Goal: Information Seeking & Learning: Learn about a topic

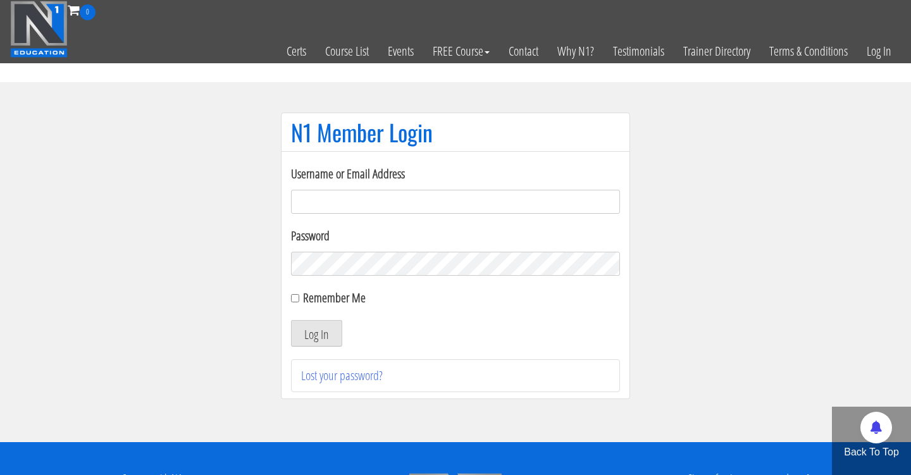
type input "[PERSON_NAME][EMAIL_ADDRESS][DOMAIN_NAME]"
click at [316, 333] on button "Log In" at bounding box center [316, 333] width 51 height 27
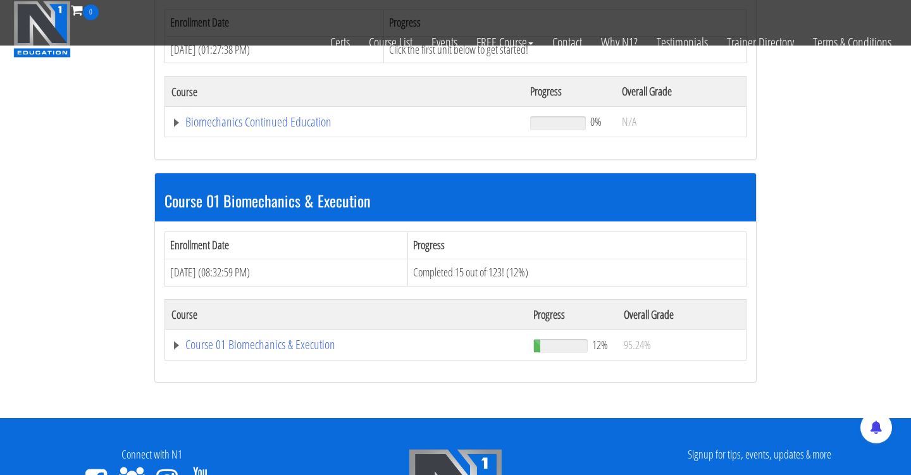
scroll to position [242, 0]
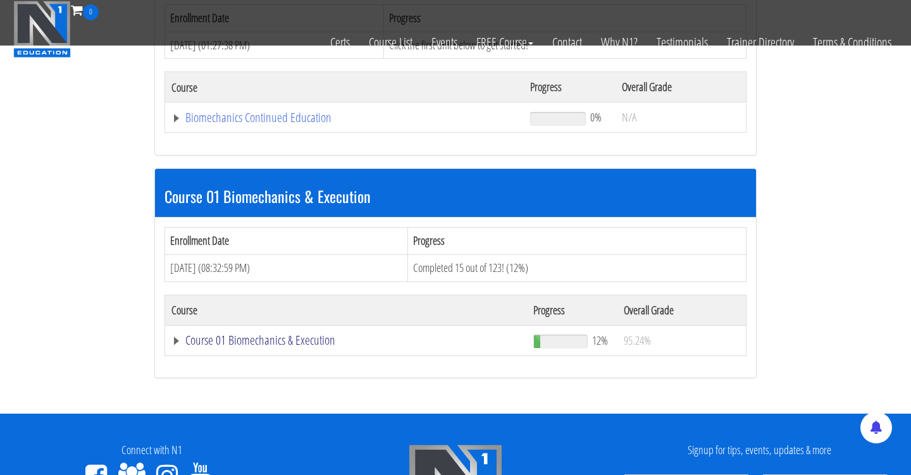
click at [311, 124] on link "Course 01 Biomechanics & Execution" at bounding box center [344, 117] width 346 height 13
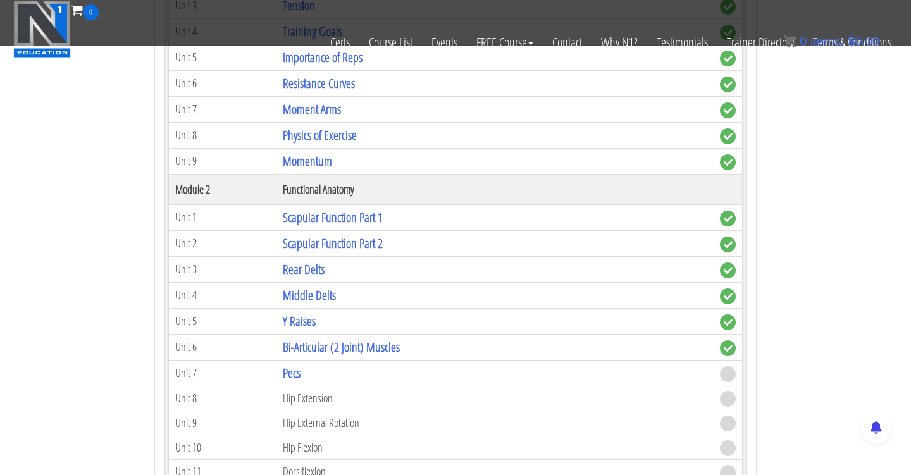
scroll to position [697, 0]
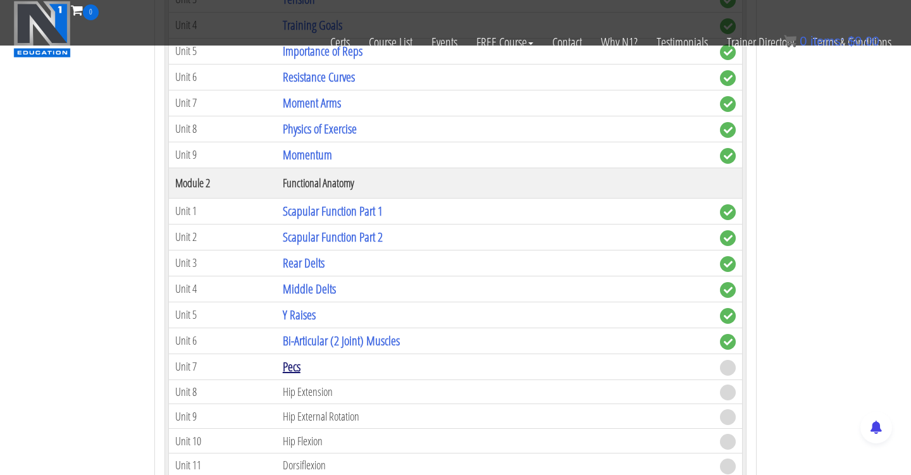
click at [300, 365] on link "Pecs" at bounding box center [292, 366] width 18 height 17
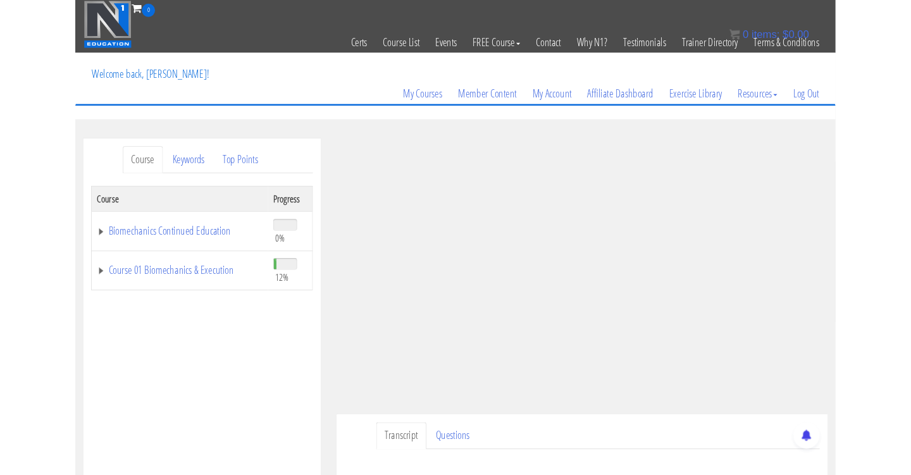
scroll to position [161, 0]
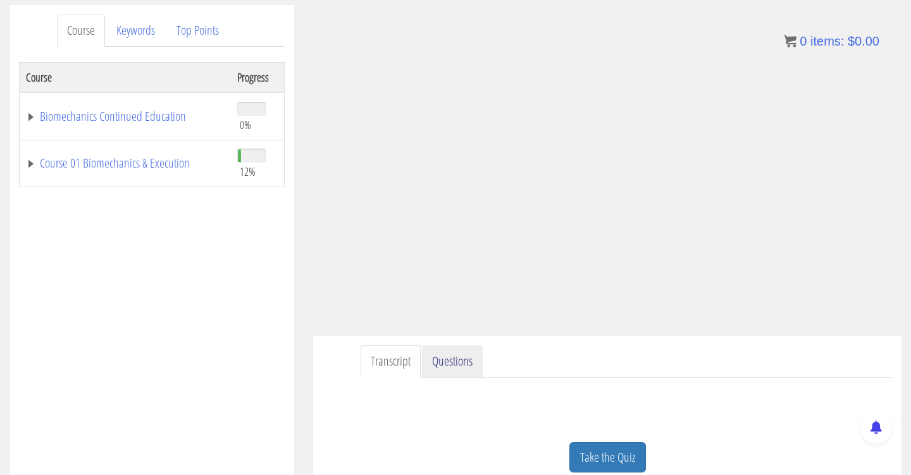
click at [462, 361] on link "Questions" at bounding box center [452, 361] width 61 height 32
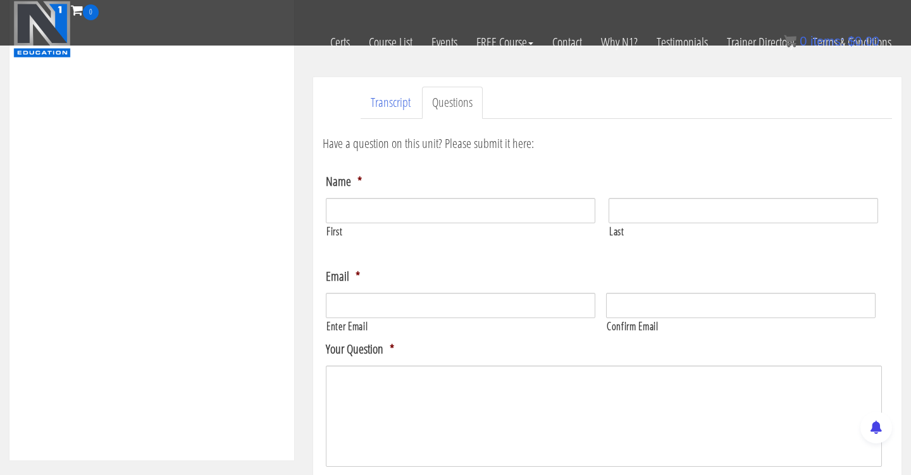
scroll to position [204, 0]
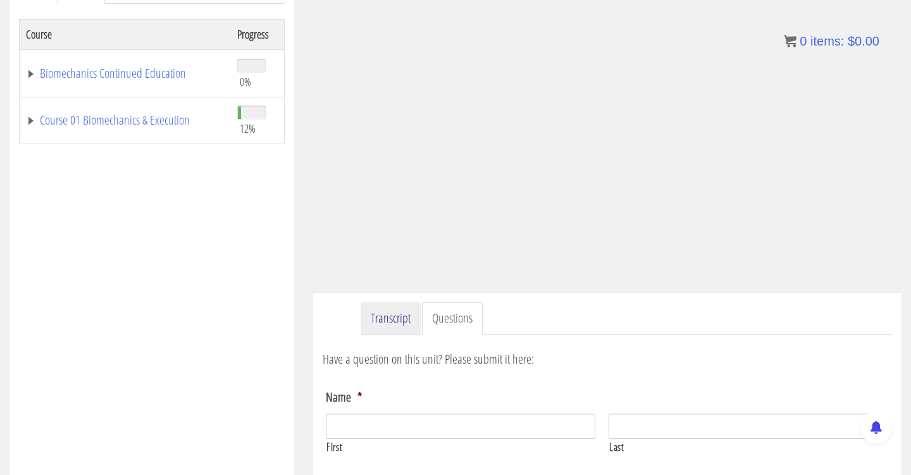
click at [402, 326] on link "Transcript" at bounding box center [391, 318] width 60 height 32
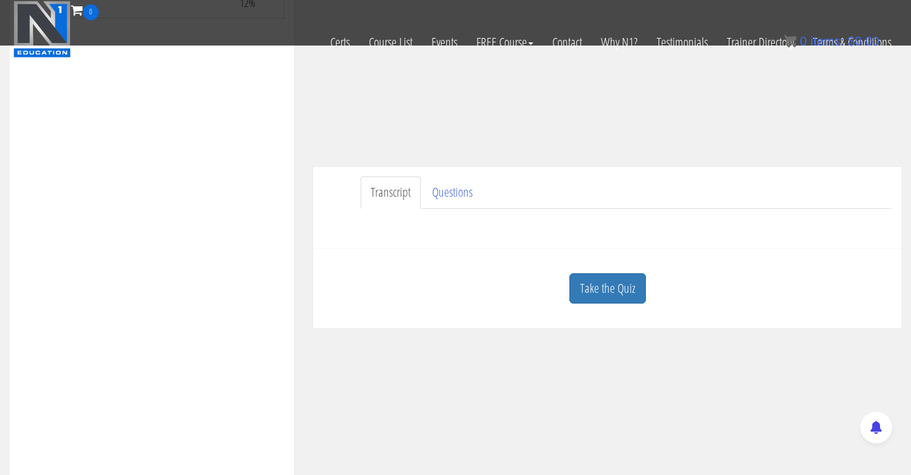
scroll to position [250, 0]
click at [624, 280] on link "Take the Quiz" at bounding box center [607, 288] width 77 height 31
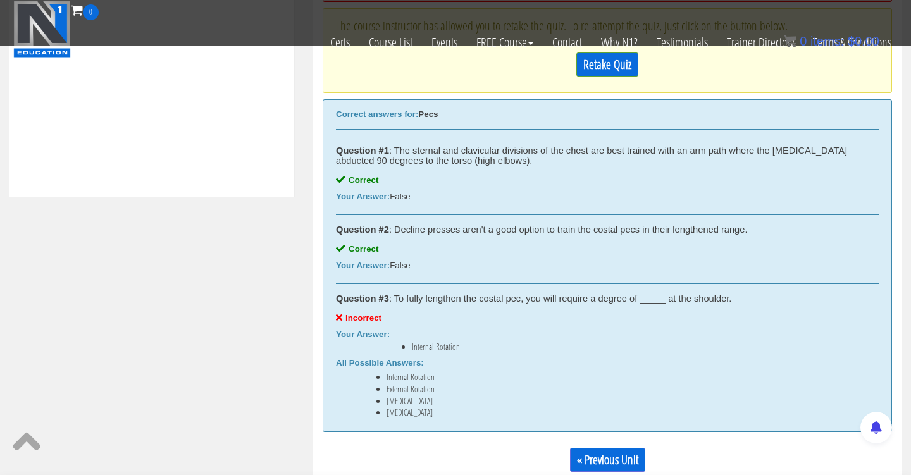
scroll to position [605, 0]
click at [591, 69] on link "Retake Quiz" at bounding box center [607, 63] width 62 height 24
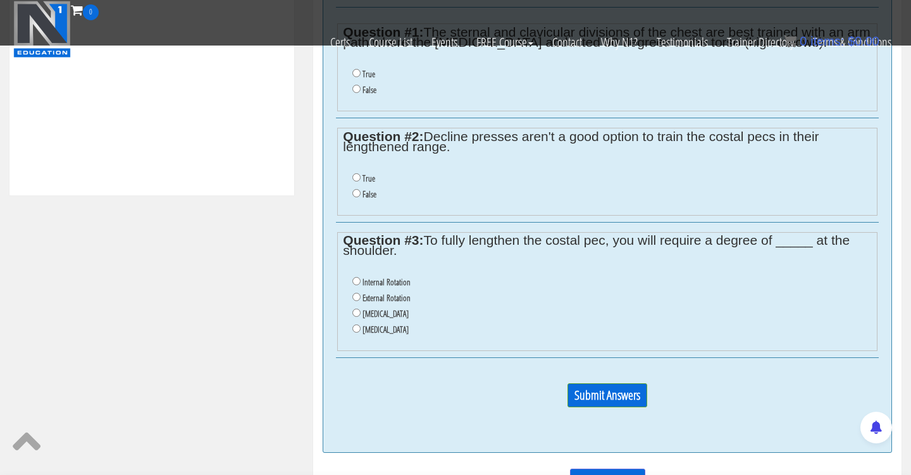
click at [353, 322] on li "Protraction" at bounding box center [611, 330] width 519 height 16
click at [354, 324] on input "Protraction" at bounding box center [356, 328] width 8 height 8
radio input "true"
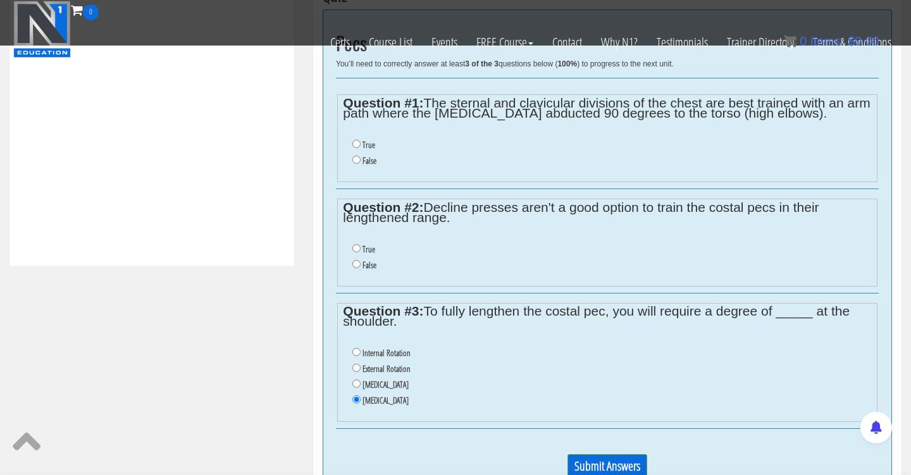
scroll to position [533, 0]
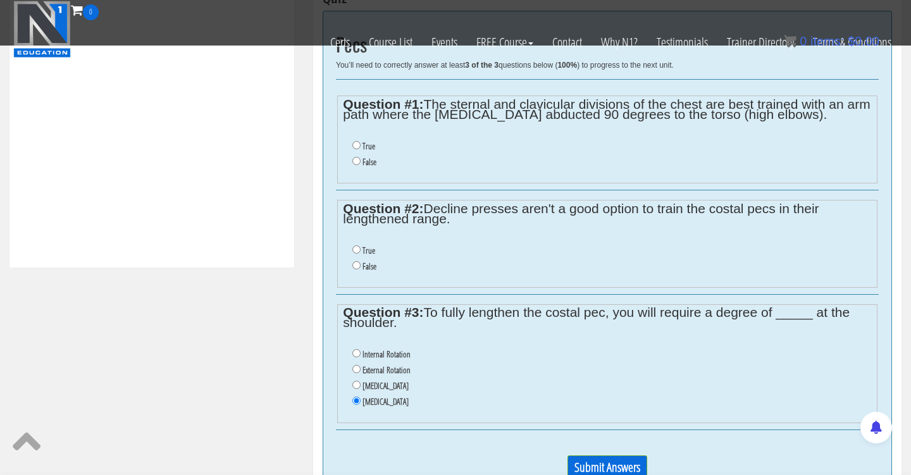
click at [360, 259] on li "False" at bounding box center [611, 267] width 519 height 16
click at [353, 261] on input "False" at bounding box center [356, 265] width 8 height 8
radio input "true"
click at [355, 160] on input "False" at bounding box center [356, 161] width 8 height 8
radio input "true"
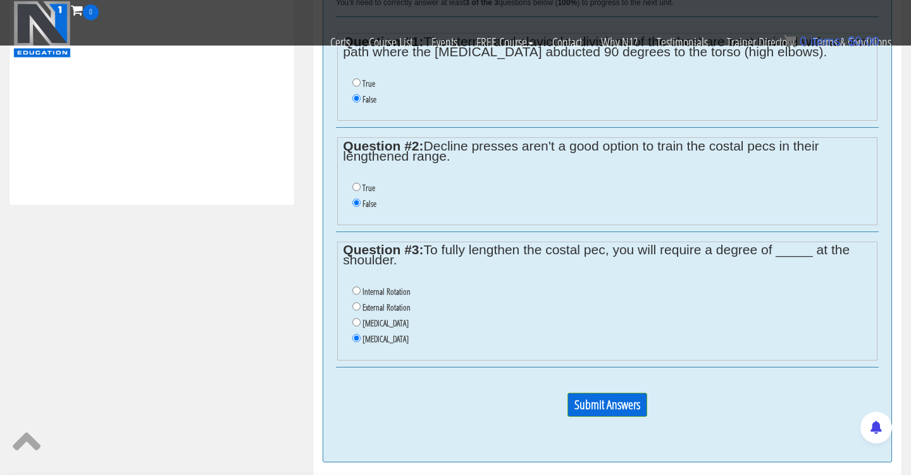
scroll to position [595, 0]
click at [626, 393] on input "Submit Answers" at bounding box center [607, 405] width 80 height 24
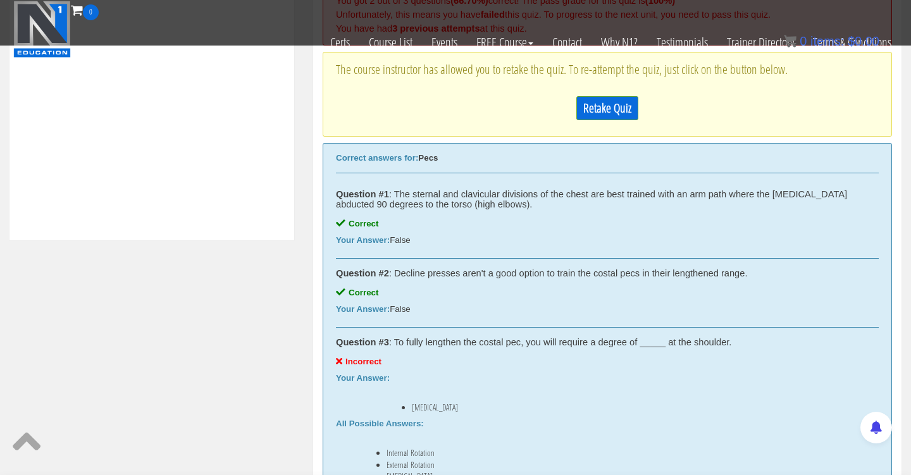
scroll to position [555, 0]
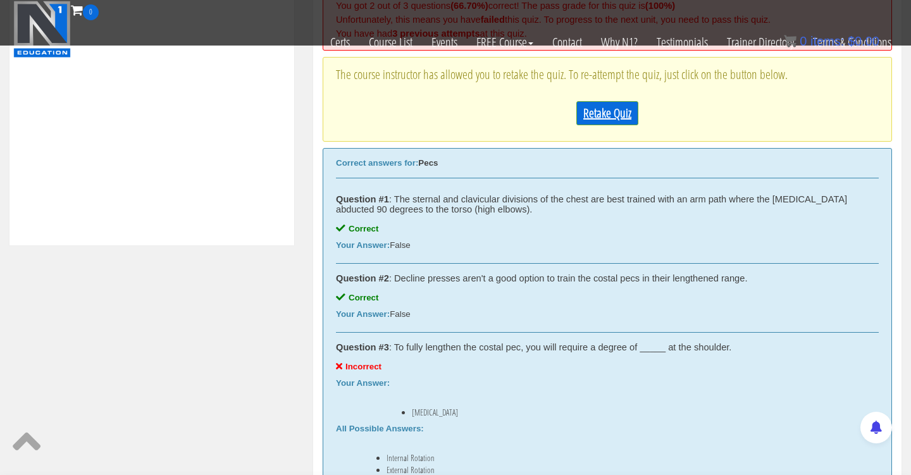
click at [609, 115] on link "Retake Quiz" at bounding box center [607, 113] width 62 height 24
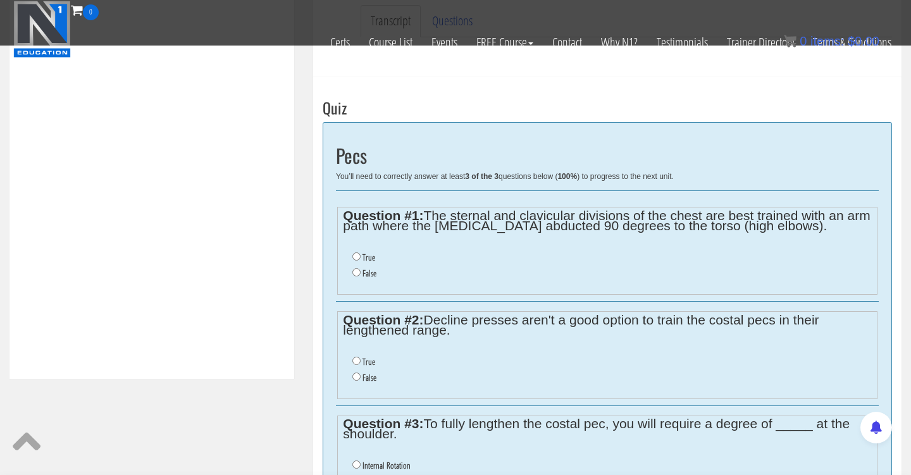
scroll to position [419, 0]
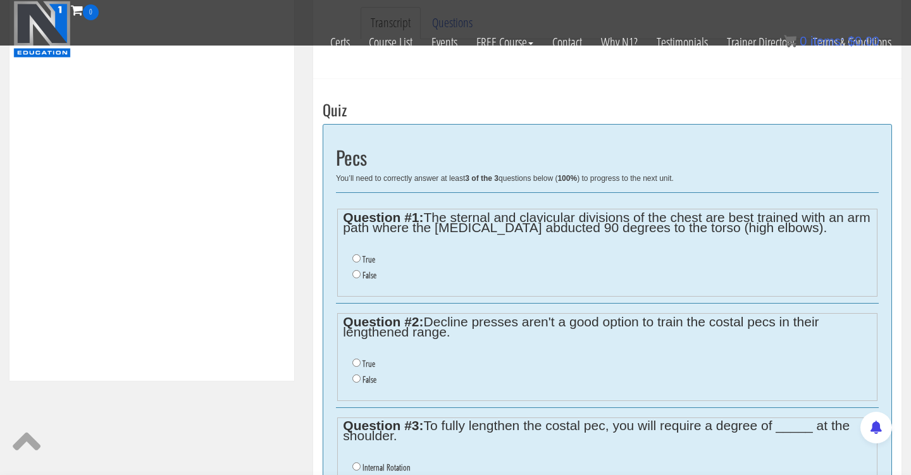
click at [356, 270] on input "False" at bounding box center [356, 274] width 8 height 8
radio input "true"
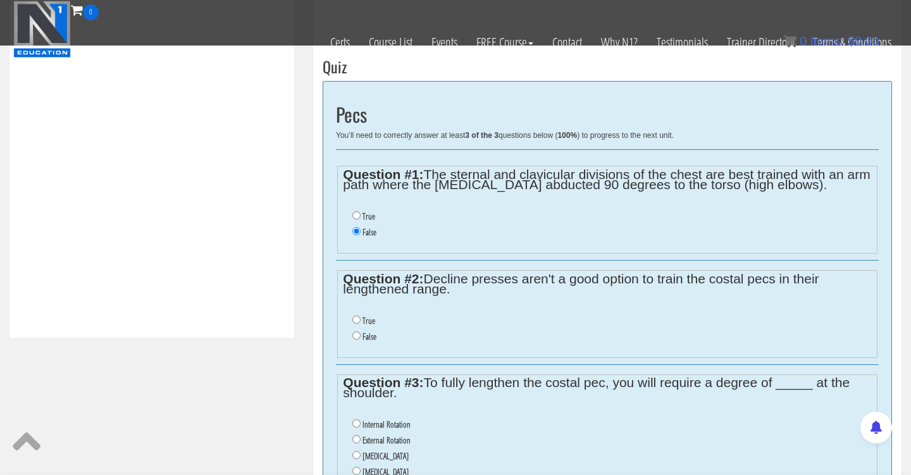
scroll to position [467, 0]
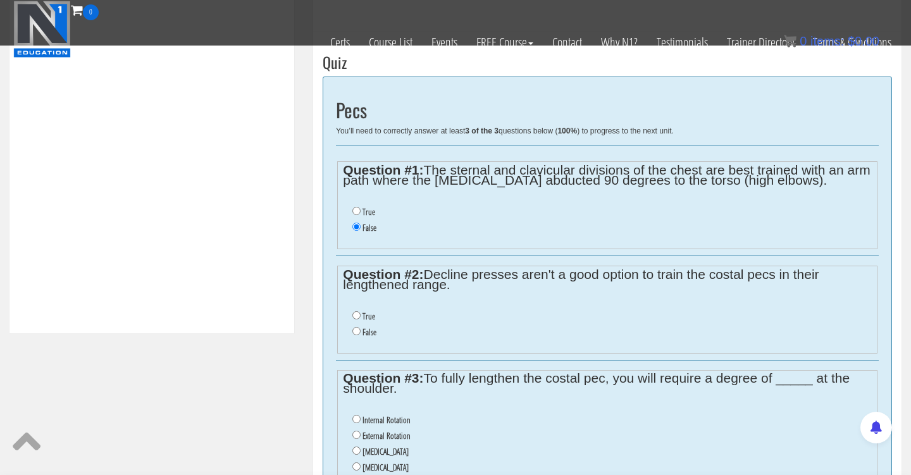
click at [354, 327] on input "False" at bounding box center [356, 331] width 8 height 8
radio input "true"
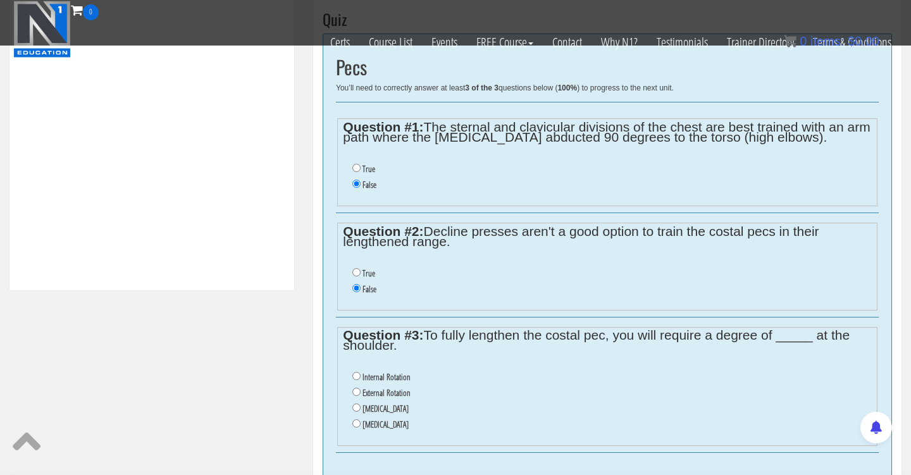
scroll to position [522, 0]
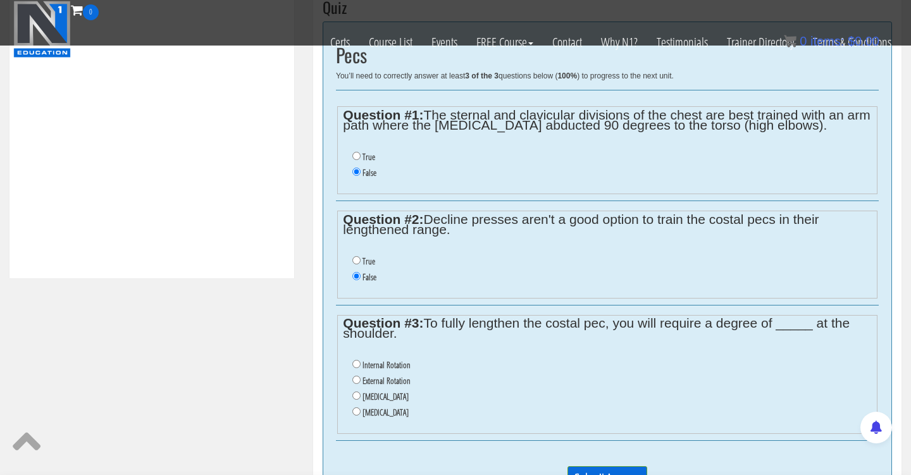
click at [357, 376] on input "External Rotation" at bounding box center [356, 380] width 8 height 8
radio input "true"
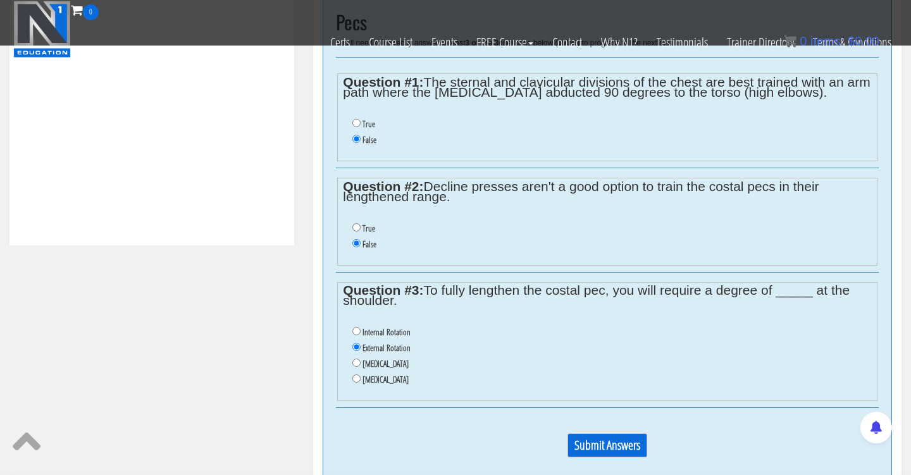
click at [599, 435] on input "Submit Answers" at bounding box center [607, 445] width 80 height 24
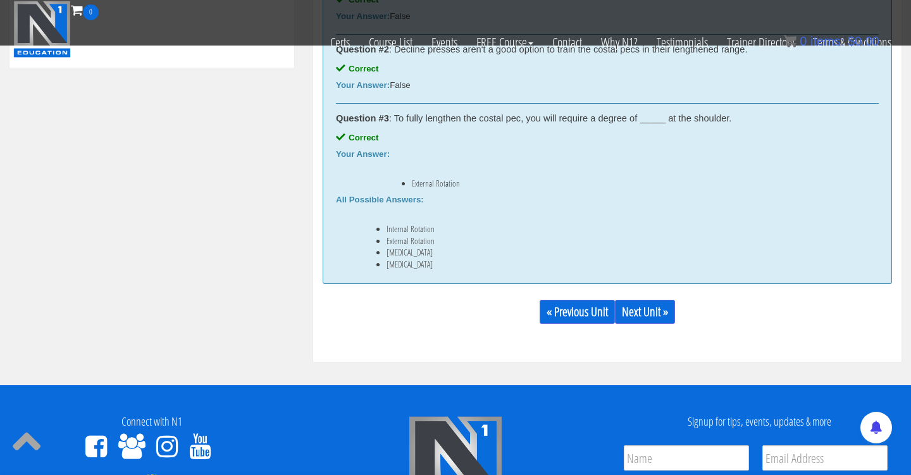
scroll to position [733, 0]
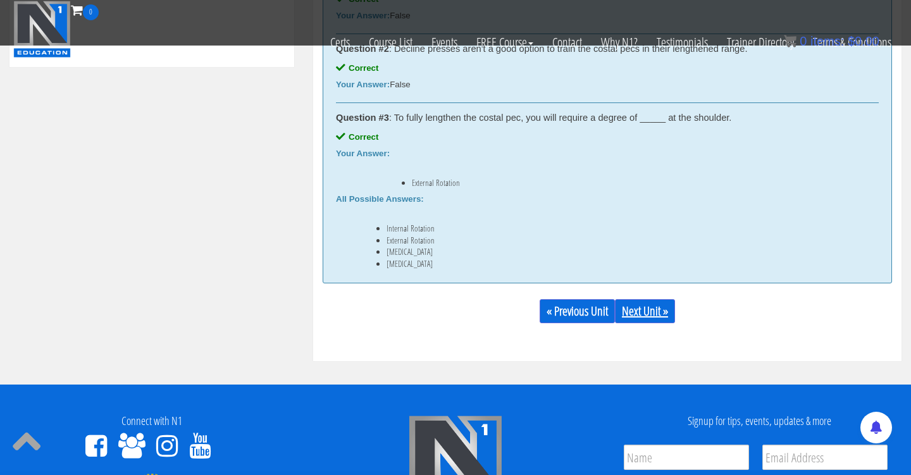
click at [656, 312] on link "Next Unit »" at bounding box center [645, 311] width 60 height 24
